Goal: Task Accomplishment & Management: Use online tool/utility

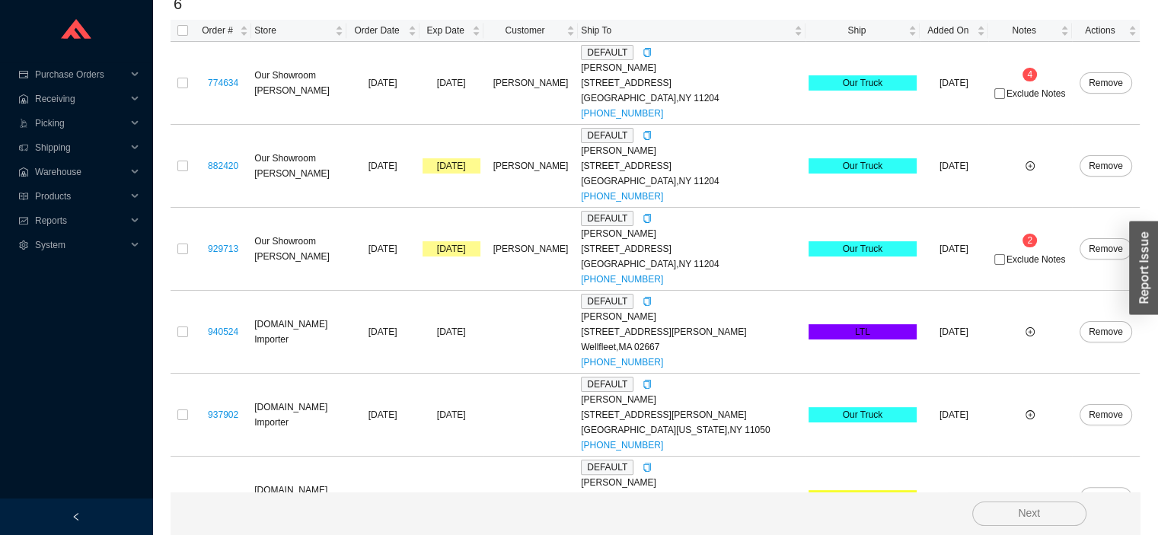
scroll to position [308, 0]
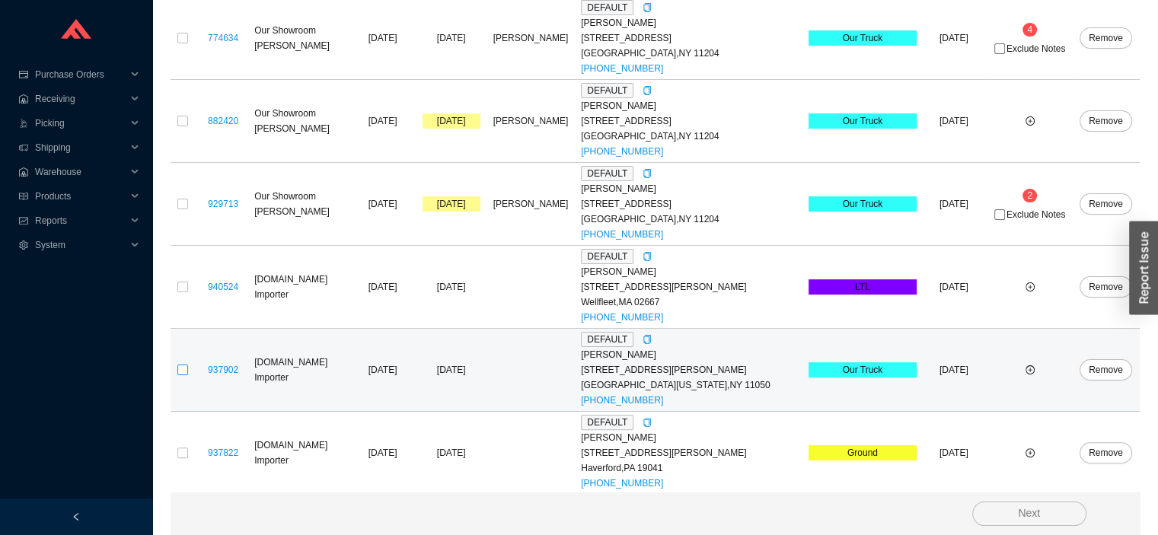
click at [186, 368] on input "checkbox" at bounding box center [182, 370] width 11 height 11
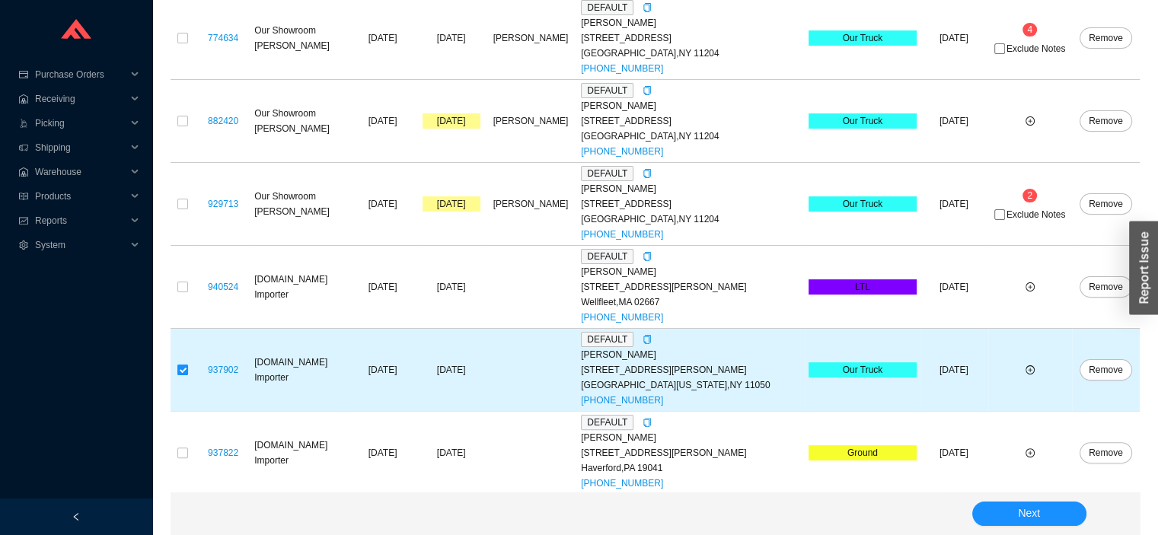
click at [186, 368] on input "checkbox" at bounding box center [182, 370] width 11 height 11
checkbox input "false"
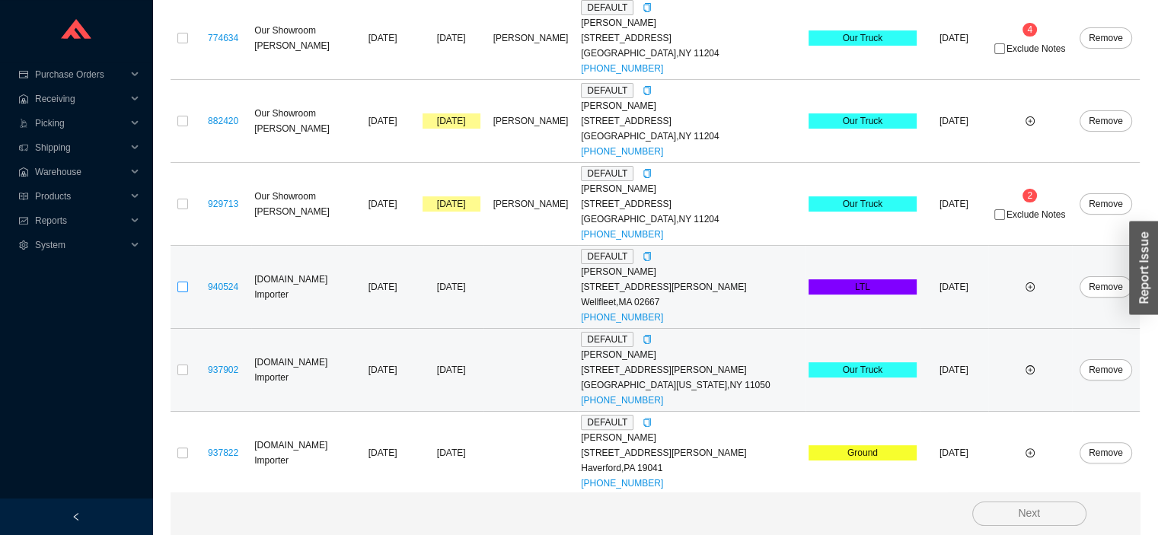
click at [184, 285] on input "checkbox" at bounding box center [182, 287] width 11 height 11
checkbox input "true"
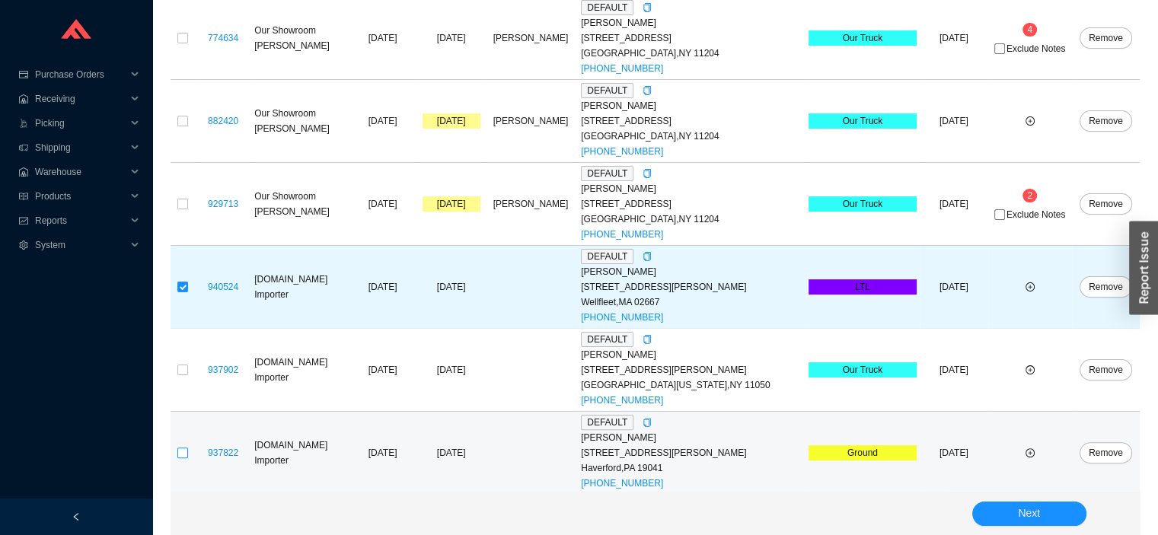
click at [177, 448] on input "checkbox" at bounding box center [182, 453] width 11 height 11
checkbox input "true"
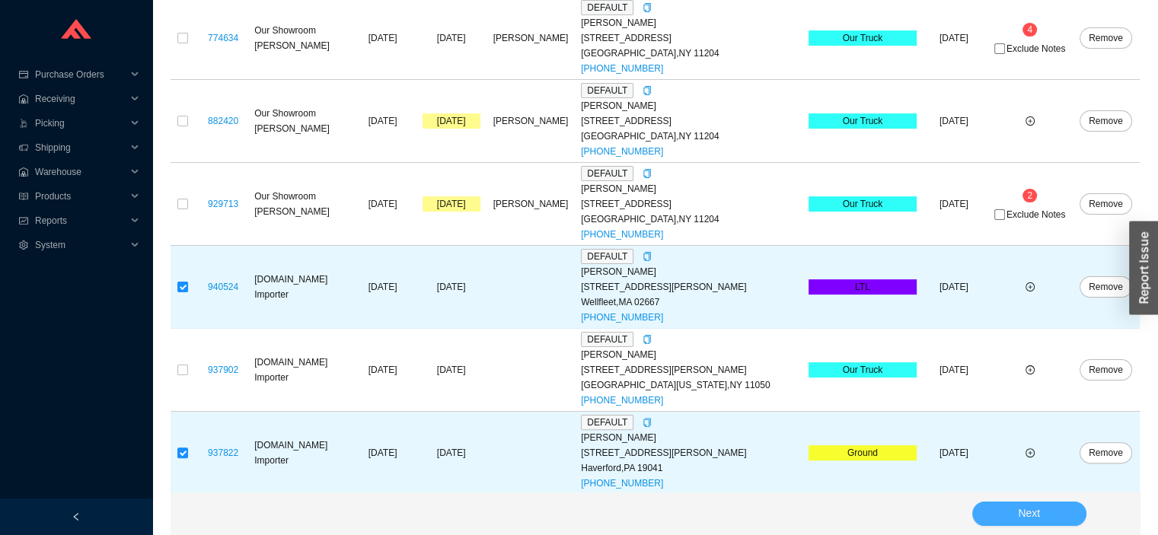
click at [1017, 506] on button "Next" at bounding box center [1029, 514] width 114 height 24
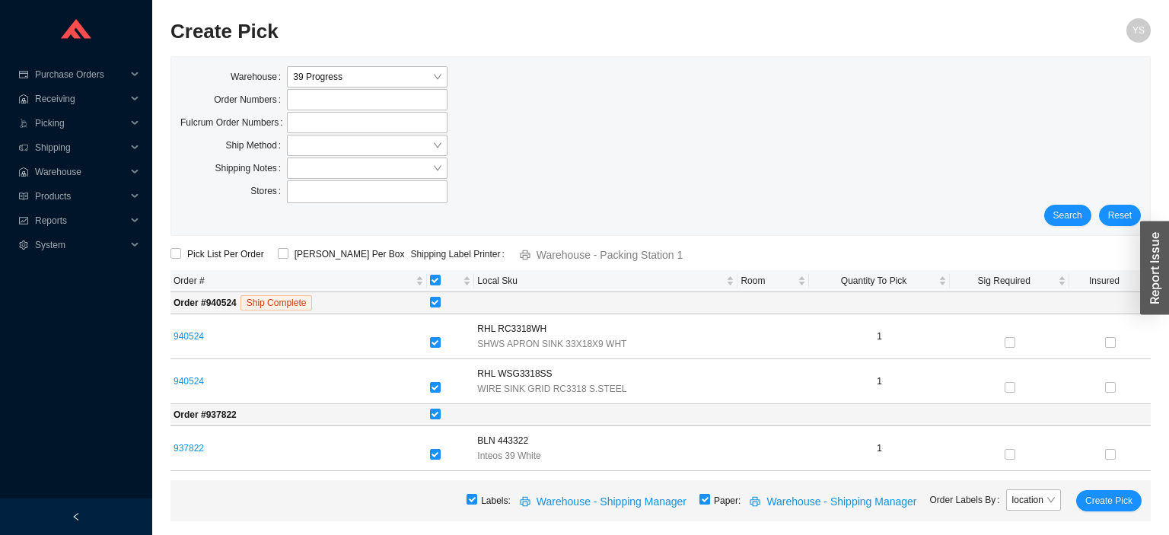
click at [710, 494] on input "checkbox" at bounding box center [705, 499] width 11 height 11
checkbox input "false"
click at [1097, 494] on span "Create Pick" at bounding box center [1109, 500] width 47 height 15
